Goal: Use online tool/utility: Utilize a website feature to perform a specific function

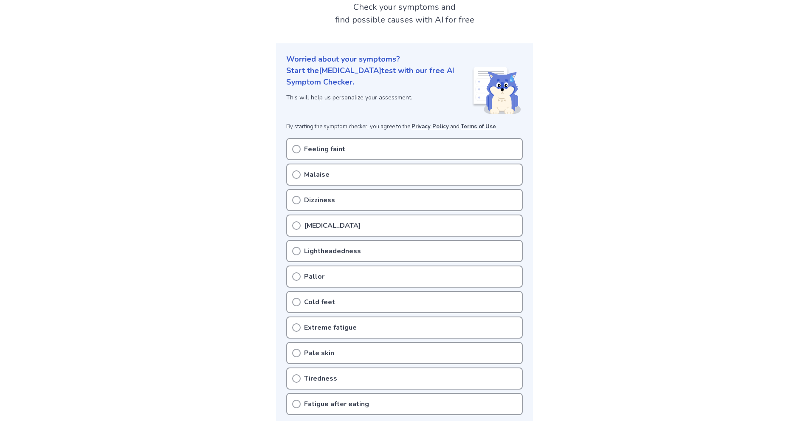
scroll to position [56, 0]
click at [493, 251] on div "Lightheadedness" at bounding box center [404, 250] width 236 height 22
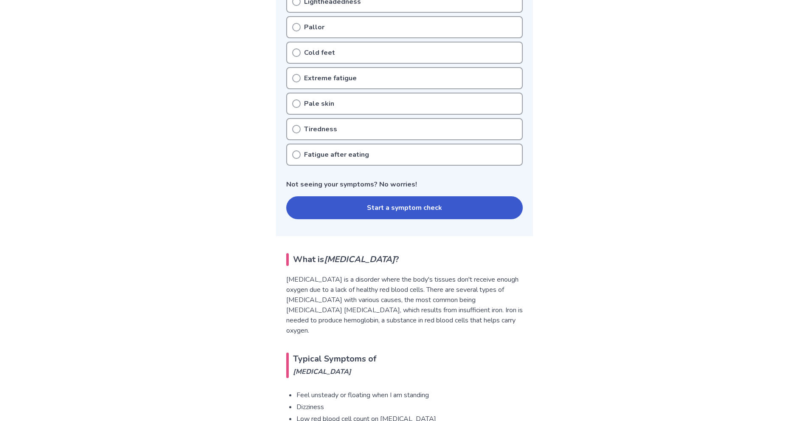
scroll to position [283, 0]
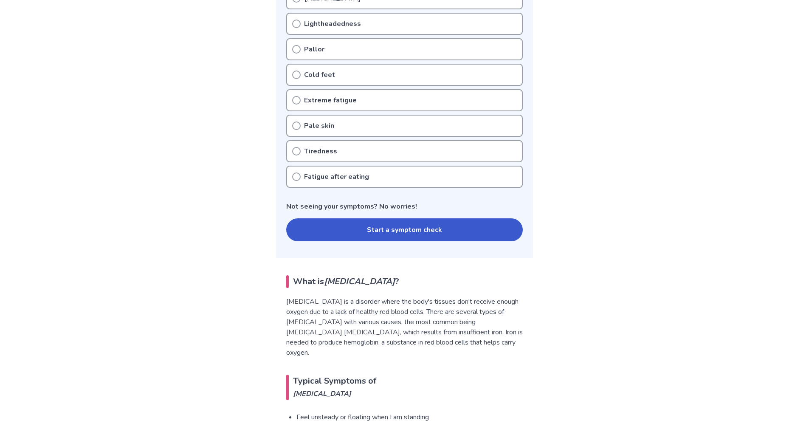
click at [372, 227] on button "Start a symptom check" at bounding box center [404, 229] width 236 height 23
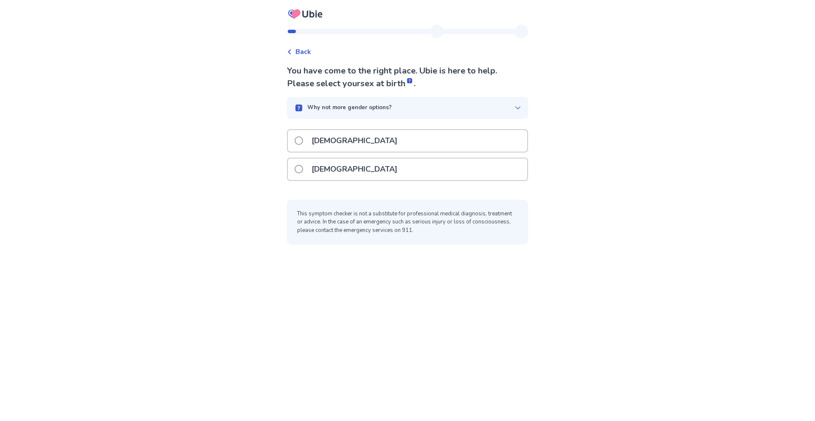
drag, startPoint x: 775, startPoint y: 103, endPoint x: 767, endPoint y: 107, distance: 9.3
click at [775, 103] on div "Back You have come to the right place. Ubie is here to help. Please select your…" at bounding box center [407, 210] width 815 height 421
click at [439, 146] on div "[DEMOGRAPHIC_DATA]" at bounding box center [407, 141] width 239 height 22
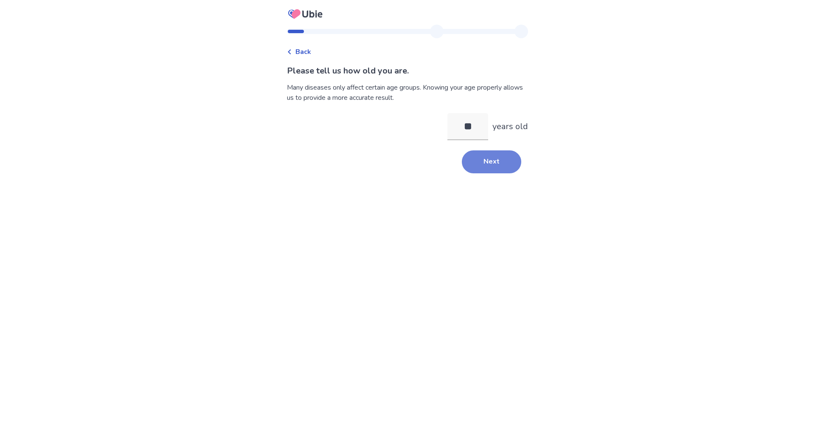
type input "**"
click at [479, 160] on button "Next" at bounding box center [491, 161] width 59 height 23
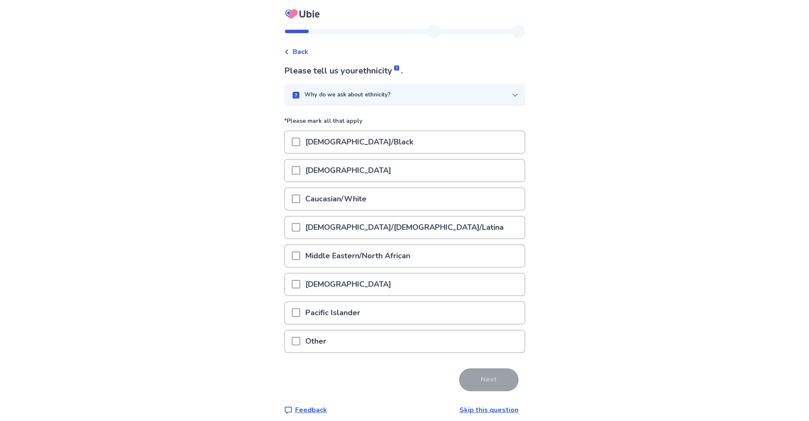
click at [298, 199] on span at bounding box center [296, 198] width 8 height 8
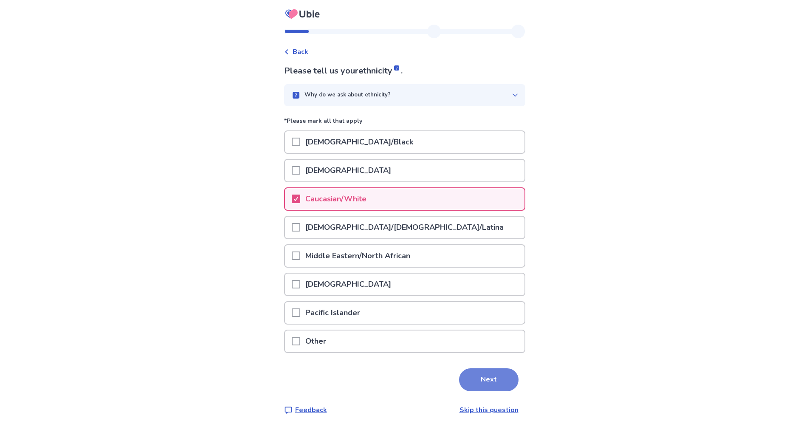
click at [481, 384] on button "Next" at bounding box center [488, 379] width 59 height 23
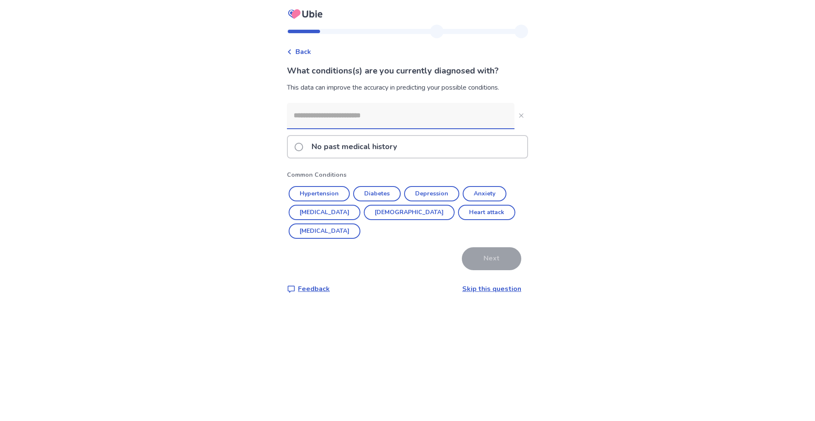
click at [489, 284] on link "Skip this question" at bounding box center [491, 288] width 59 height 9
